Goal: Transaction & Acquisition: Obtain resource

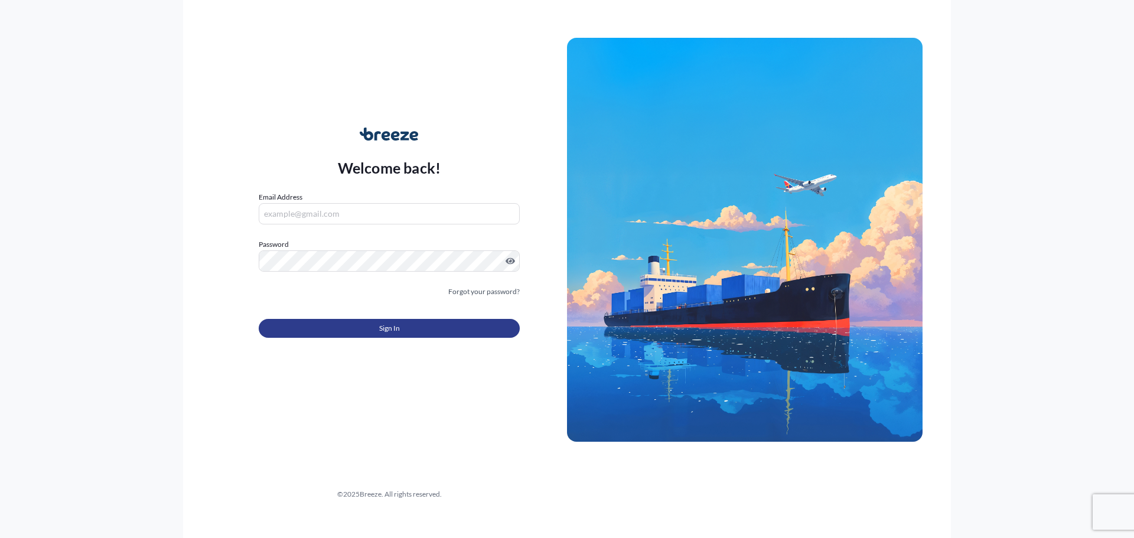
type input "[EMAIL_ADDRESS][DOMAIN_NAME]"
click at [434, 333] on button "Sign In" at bounding box center [389, 328] width 261 height 19
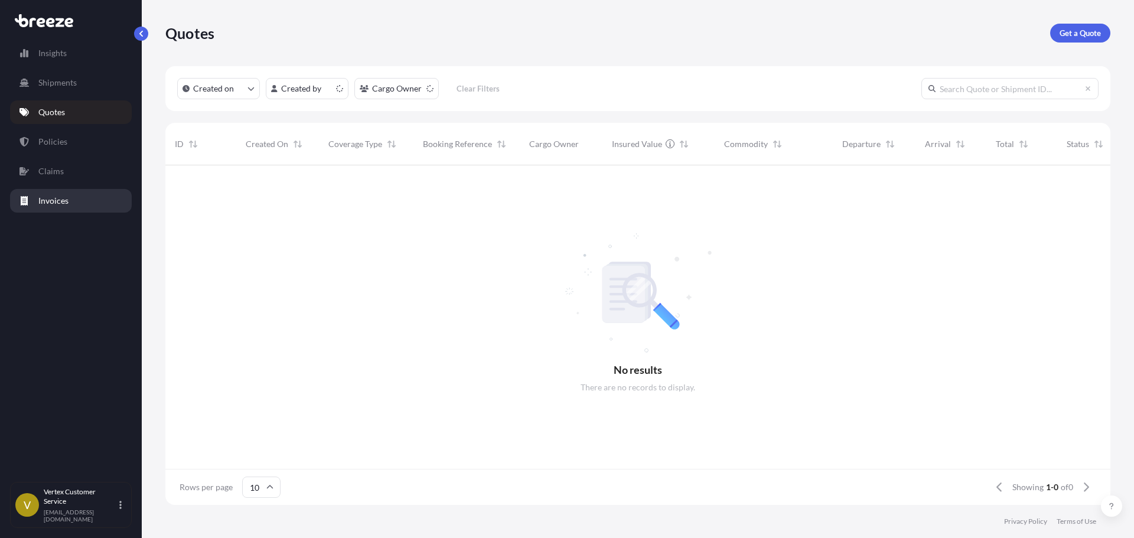
scroll to position [9, 9]
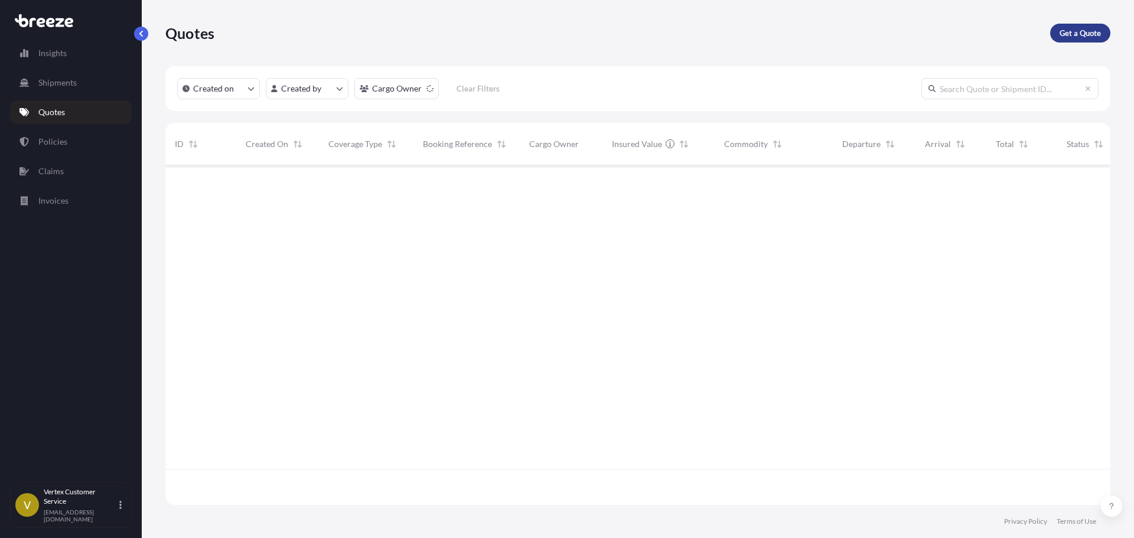
click at [1089, 31] on p "Get a Quote" at bounding box center [1080, 33] width 41 height 12
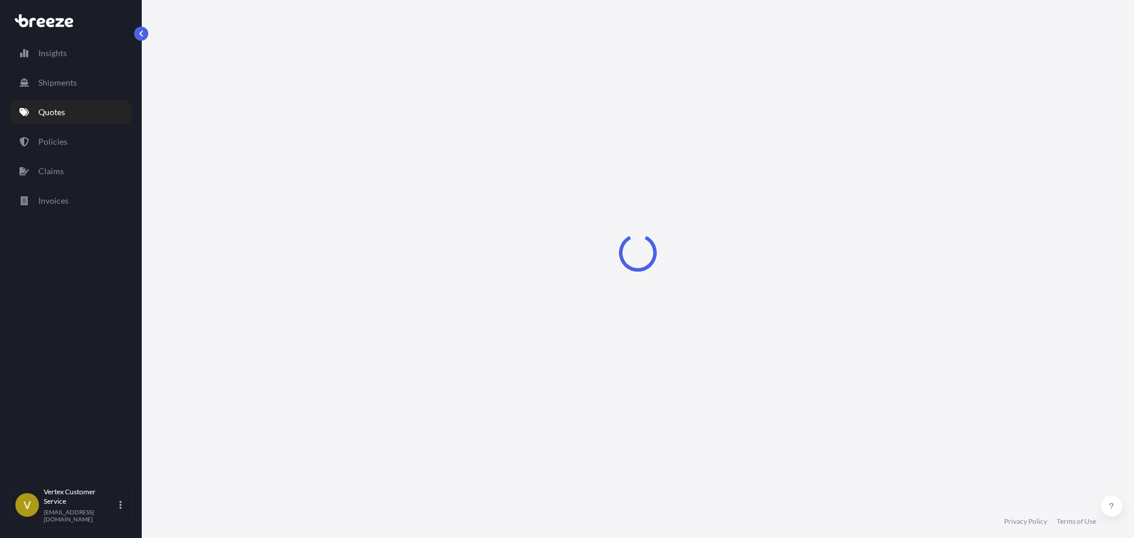
select select "Sea"
select select "1"
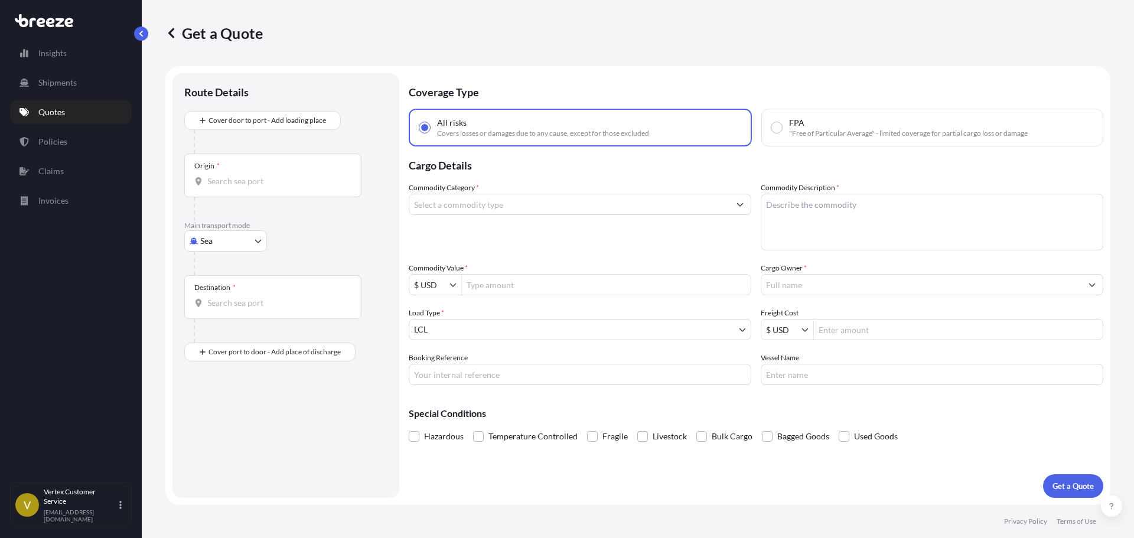
click at [216, 237] on body "Insights Shipments Quotes Policies Claims Invoices V Vertex Customer Service [E…" at bounding box center [567, 269] width 1134 height 538
click at [210, 321] on div "Road" at bounding box center [225, 314] width 73 height 21
select select "Road"
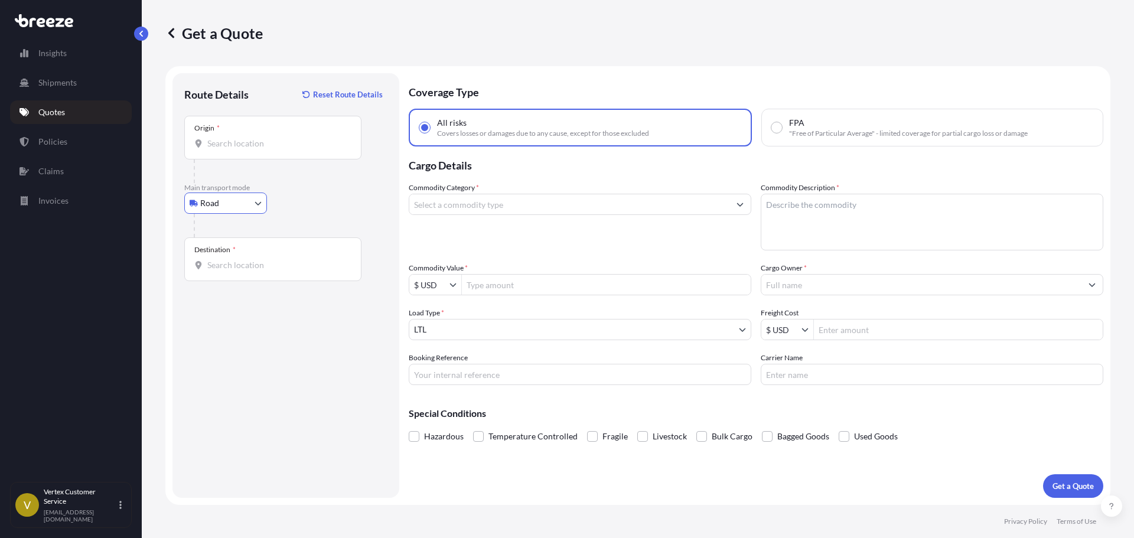
click at [271, 146] on input "Origin *" at bounding box center [276, 144] width 139 height 12
paste input "51054"
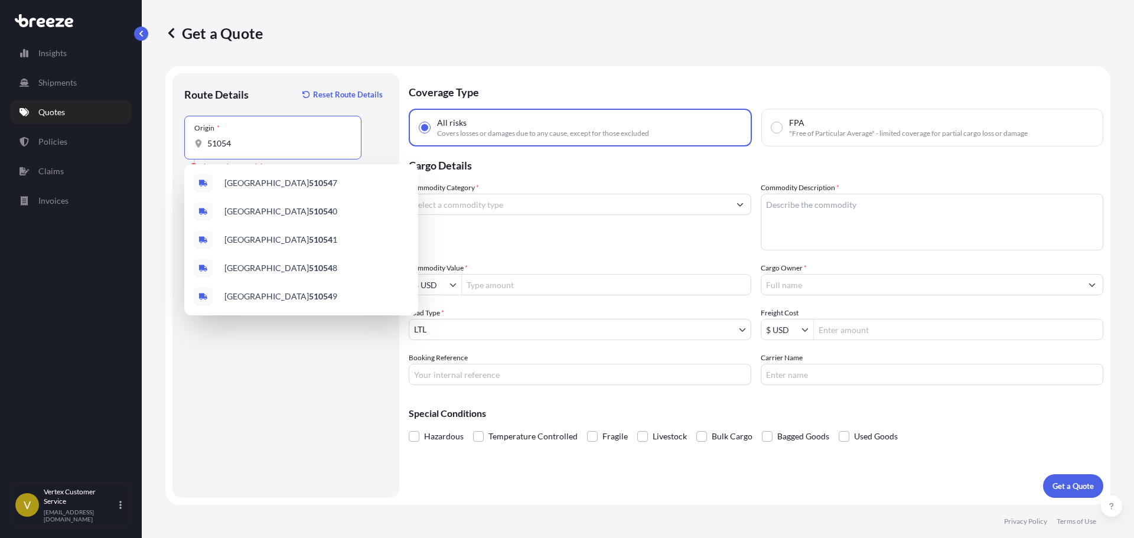
drag, startPoint x: 240, startPoint y: 147, endPoint x: 168, endPoint y: 141, distance: 71.7
click at [168, 141] on form "Route Details Reset Route Details Place of loading Road Road Rail Origin * 5105…" at bounding box center [637, 285] width 945 height 439
paste input "SERGEANT BLUFF, [GEOGRAPHIC_DATA]"
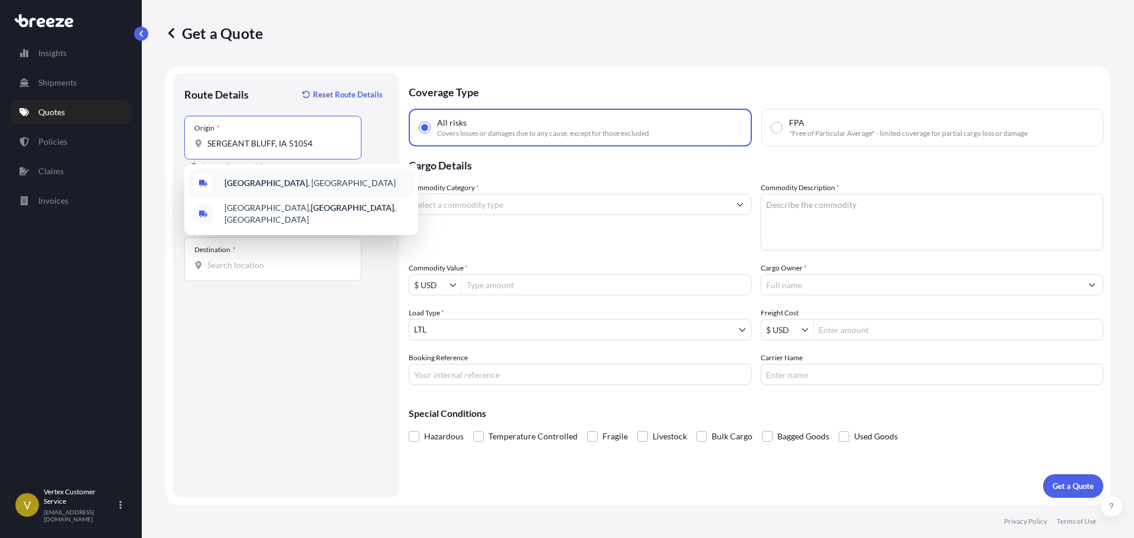
click at [235, 181] on b "[GEOGRAPHIC_DATA]" at bounding box center [266, 183] width 83 height 10
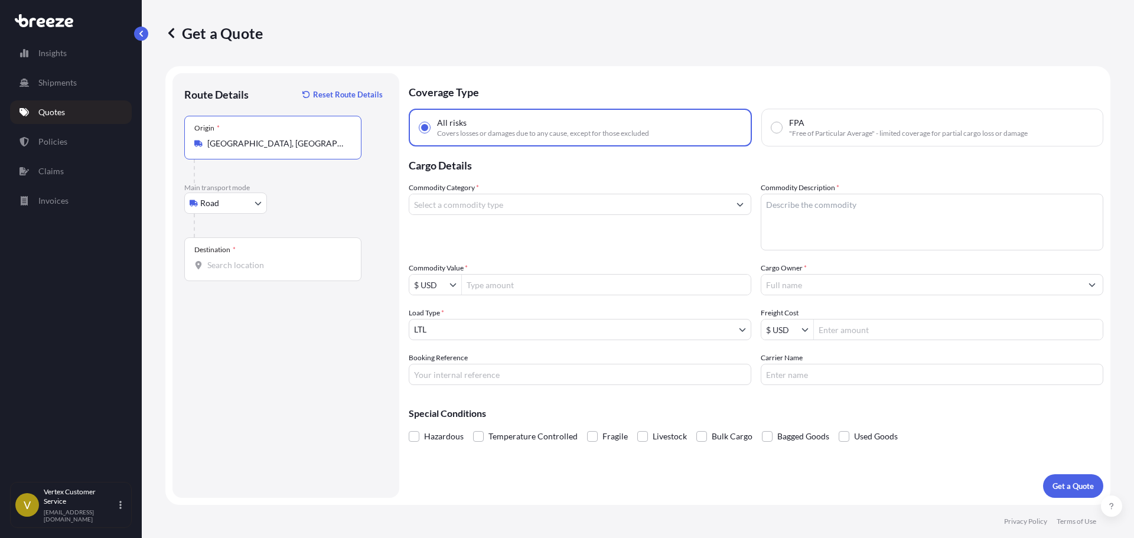
type input "[GEOGRAPHIC_DATA], [GEOGRAPHIC_DATA]"
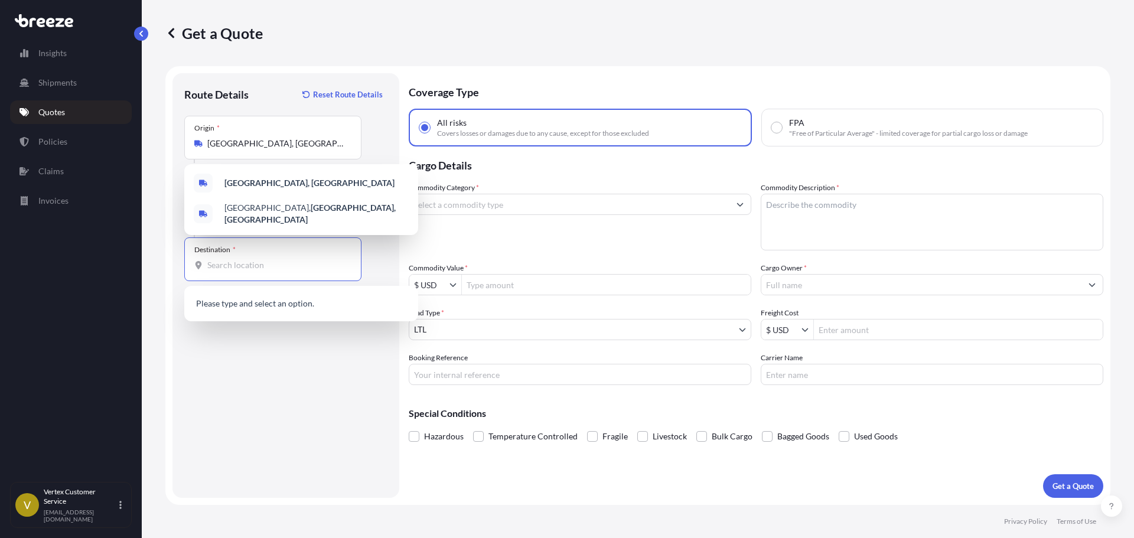
click at [217, 262] on input "Destination *" at bounding box center [276, 265] width 139 height 12
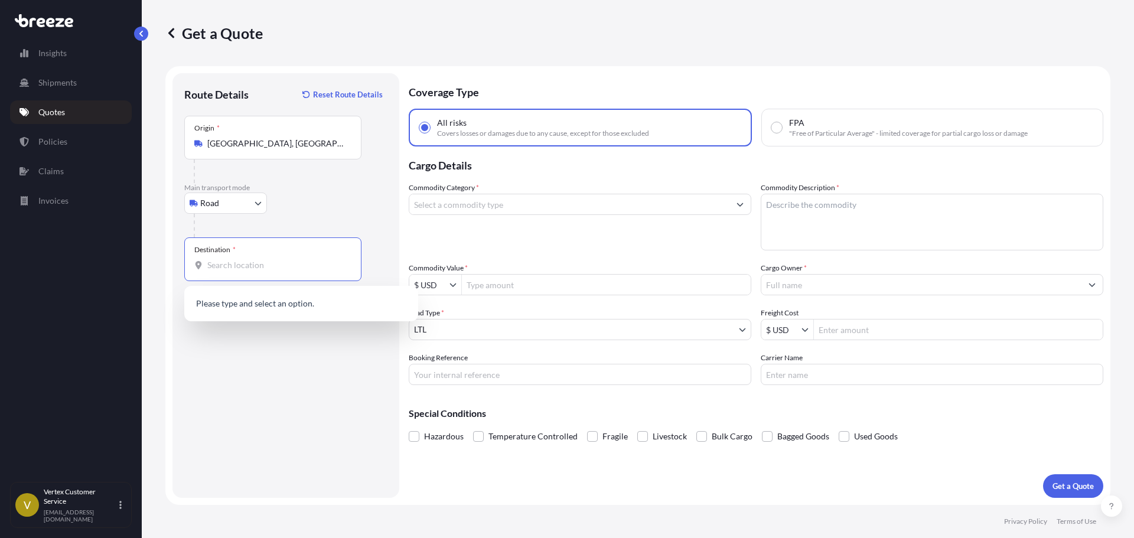
paste input "[GEOGRAPHIC_DATA]"
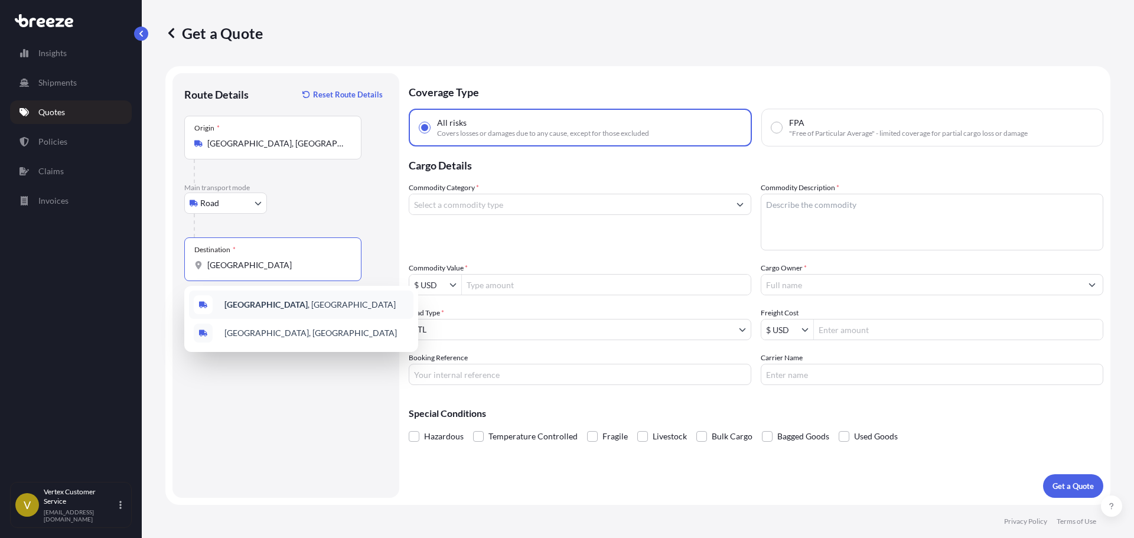
click at [212, 308] on div "Suggestions" at bounding box center [203, 304] width 19 height 19
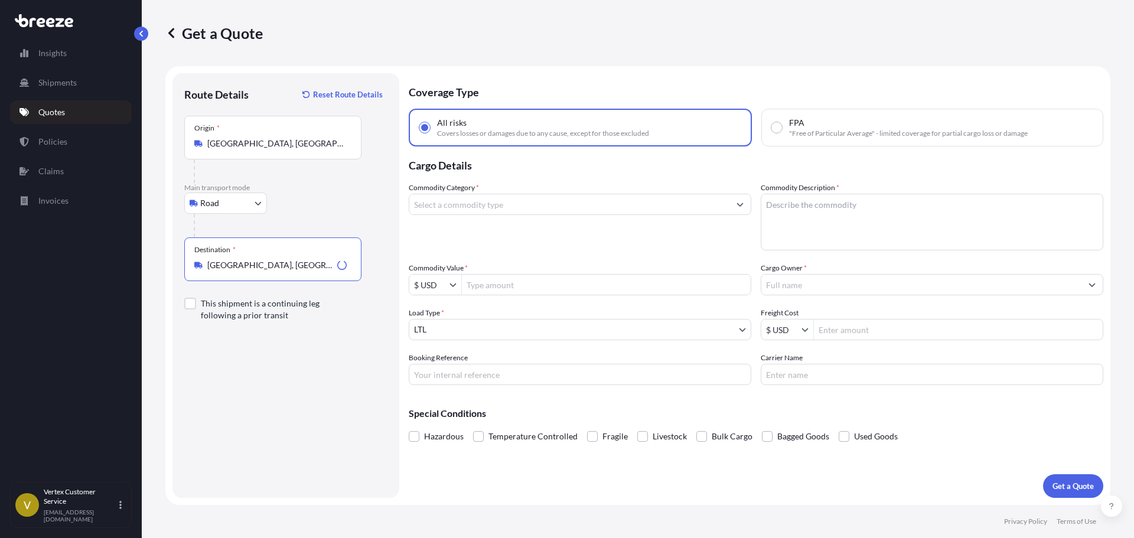
type input "[GEOGRAPHIC_DATA], [GEOGRAPHIC_DATA]"
click at [521, 214] on div at bounding box center [580, 204] width 343 height 21
click at [519, 209] on input "Commodity Category *" at bounding box center [569, 204] width 320 height 21
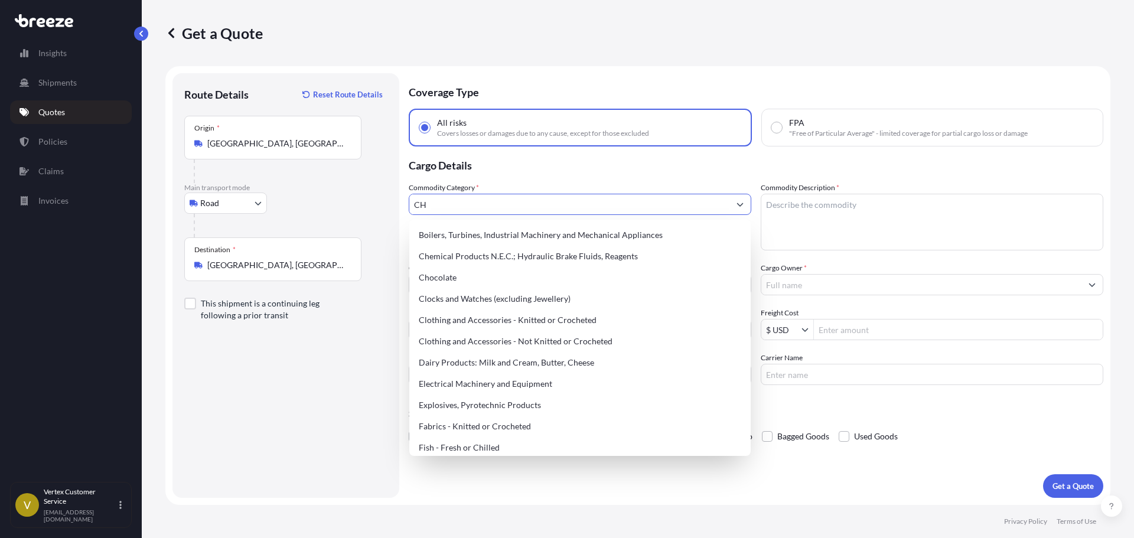
type input "C"
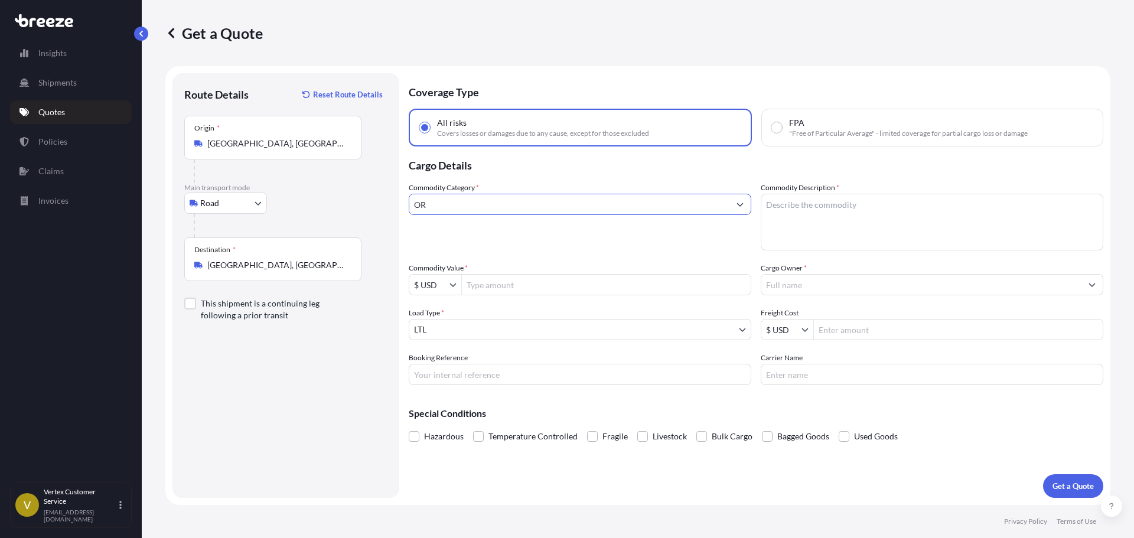
type input "O"
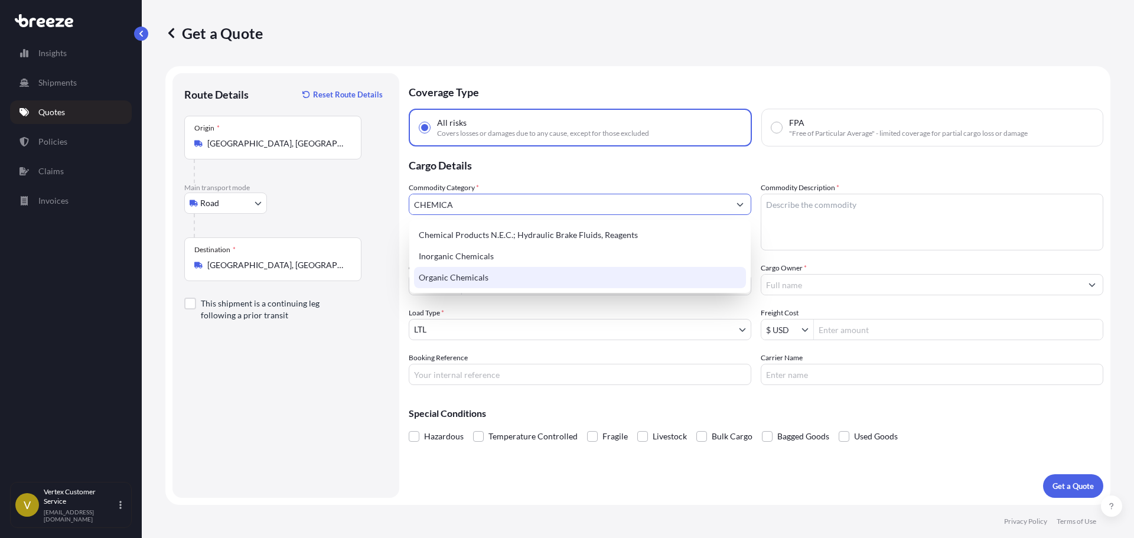
click at [485, 279] on div "Organic Chemicals" at bounding box center [580, 277] width 332 height 21
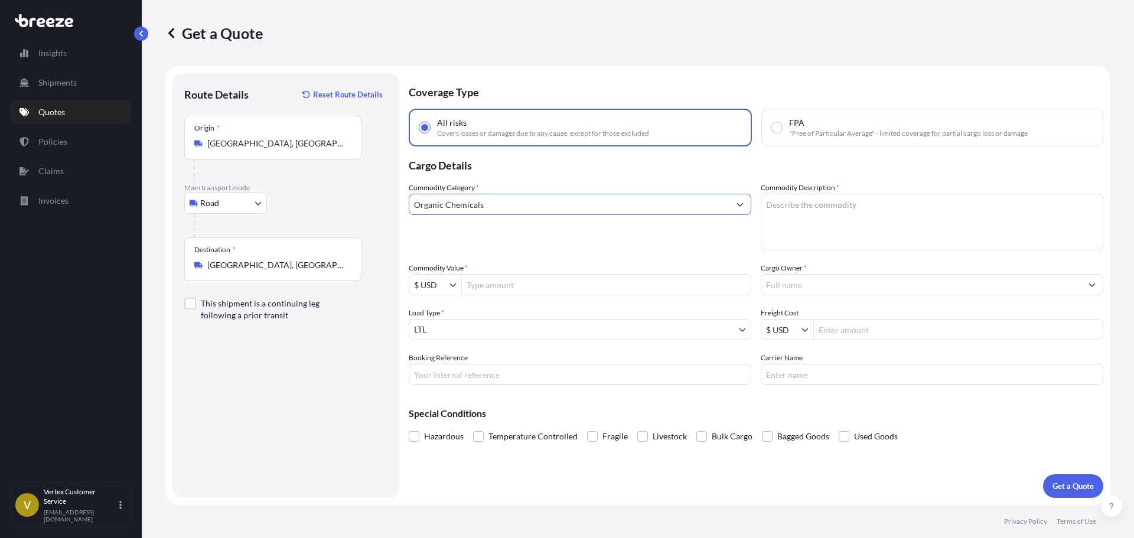
type input "Organic Chemicals"
click at [850, 229] on textarea "Commodity Description *" at bounding box center [932, 222] width 343 height 57
type textarea "COLLAGEN"
click at [548, 287] on input "Commodity Value *" at bounding box center [606, 284] width 289 height 21
type input "52,299"
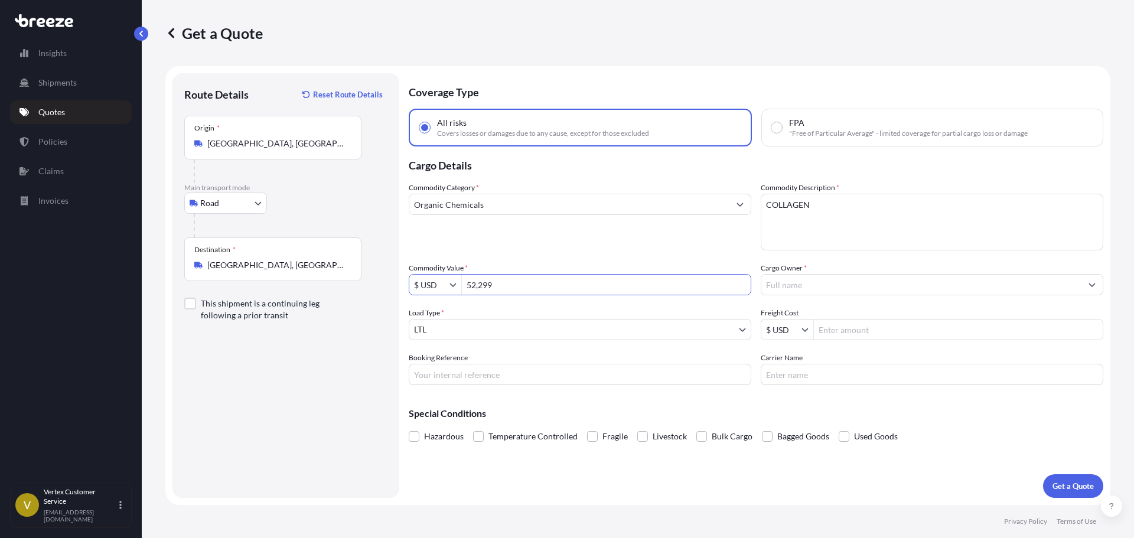
click at [844, 290] on input "Cargo Owner *" at bounding box center [922, 284] width 320 height 21
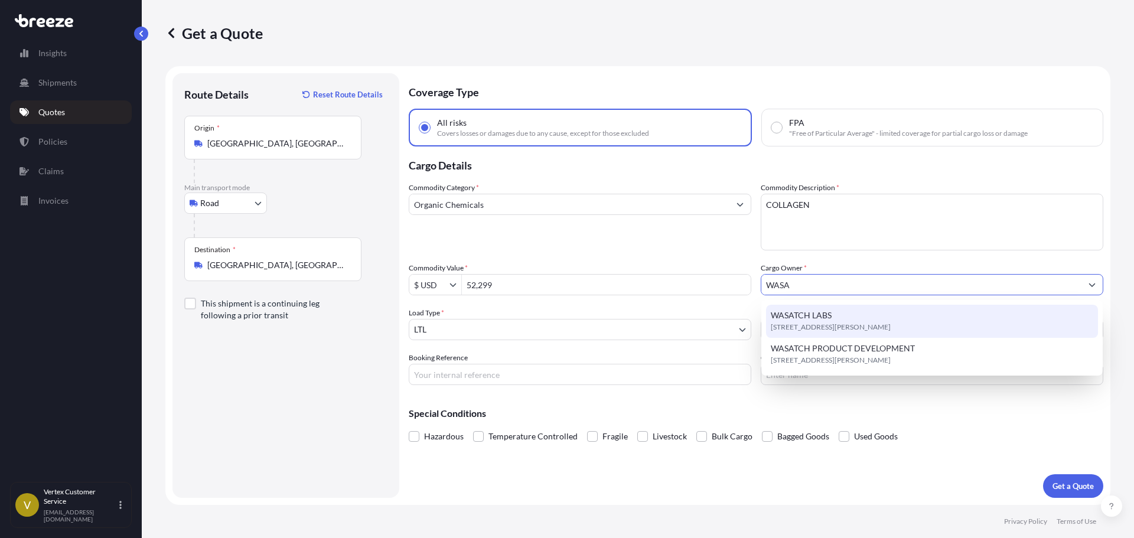
click at [779, 321] on span "WASATCH LABS" at bounding box center [801, 316] width 61 height 12
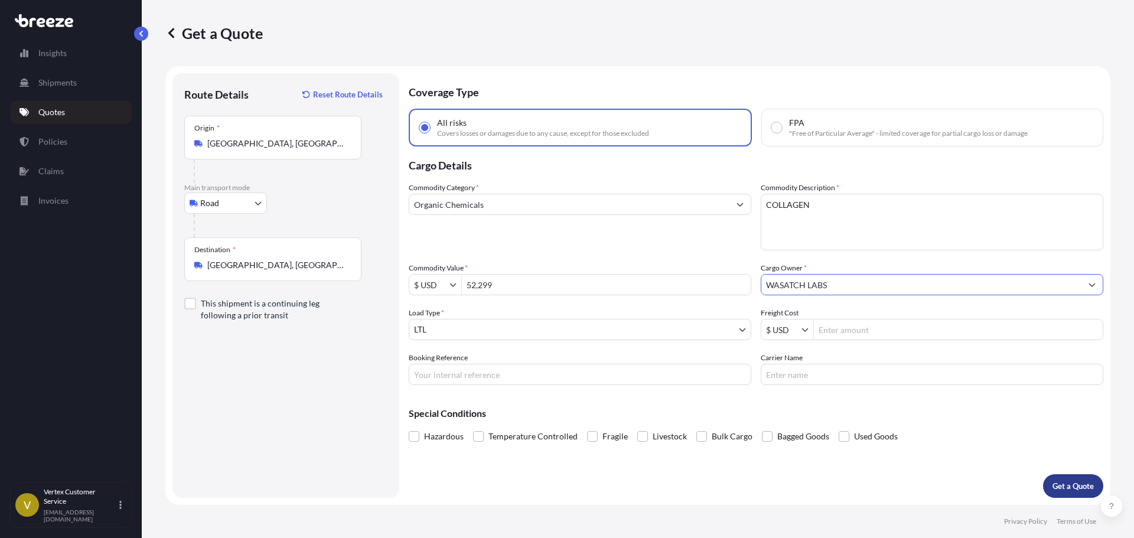
type input "WASATCH LABS"
click at [1078, 493] on button "Get a Quote" at bounding box center [1073, 486] width 60 height 24
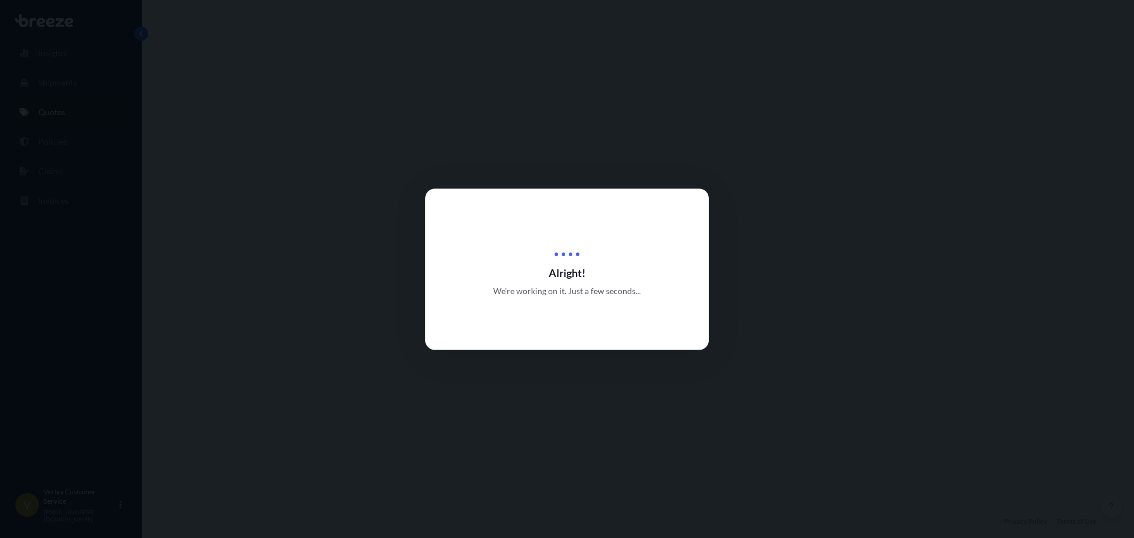
select select "Road"
select select "1"
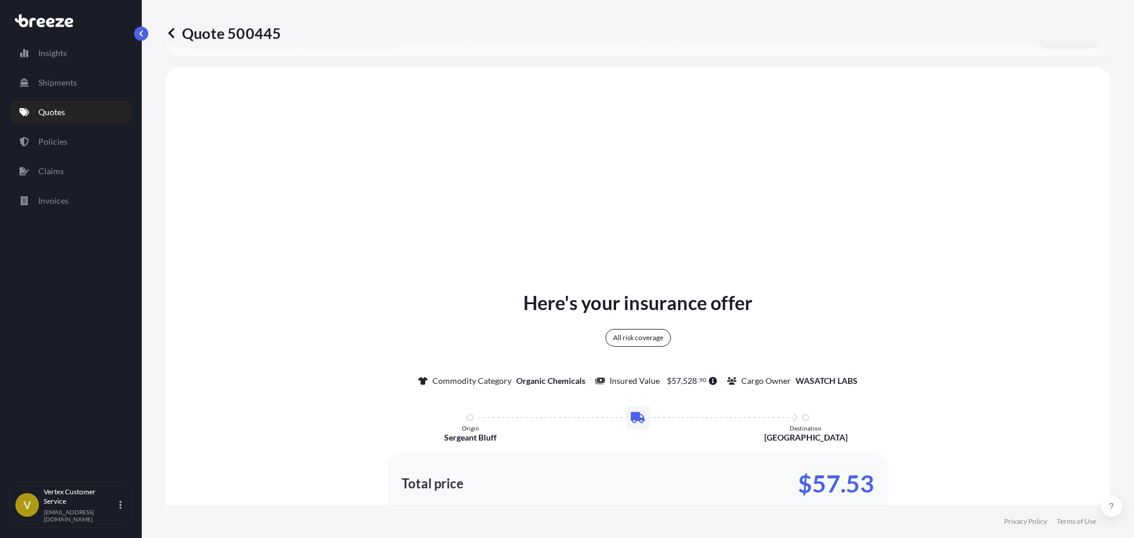
scroll to position [429, 0]
